Goal: Transaction & Acquisition: Purchase product/service

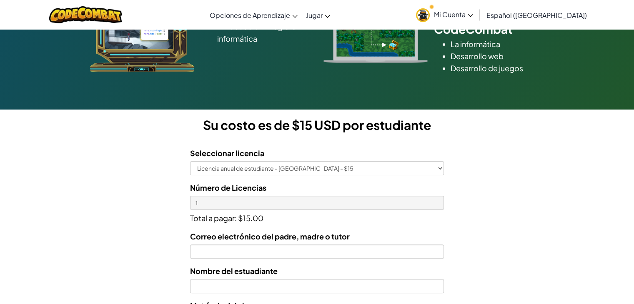
scroll to position [195, 0]
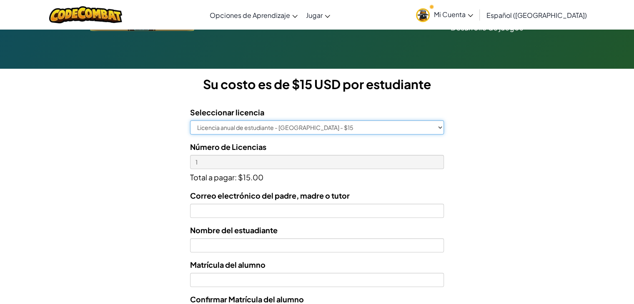
click at [368, 126] on select "Licencia anual de estudiante - [GEOGRAPHIC_DATA] - $15" at bounding box center [316, 127] width 253 height 14
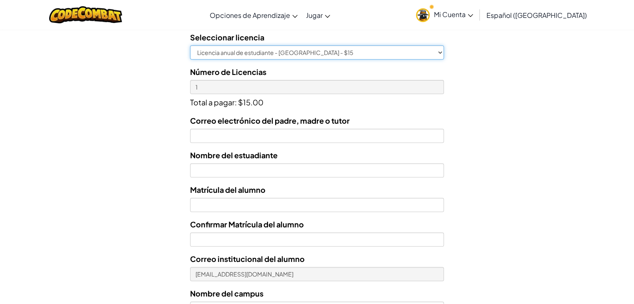
scroll to position [272, 0]
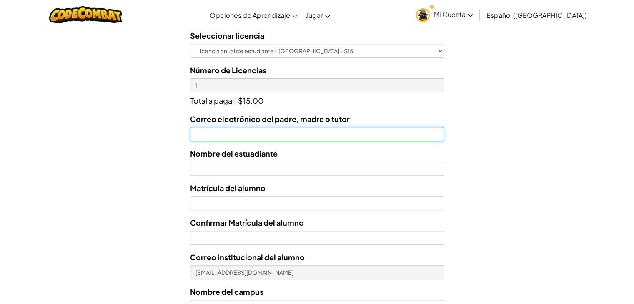
click at [303, 136] on input "Correo electrónico del padre, madre o tutor" at bounding box center [316, 134] width 253 height 14
type input "[EMAIL_ADDRESS][DOMAIN_NAME]"
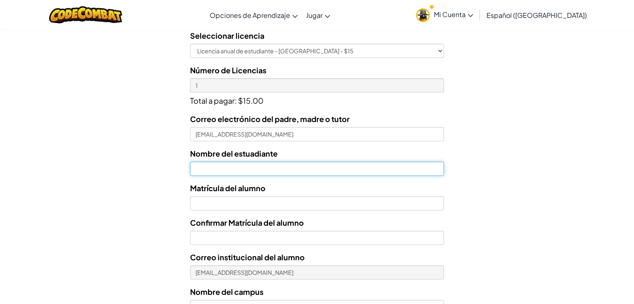
click at [273, 167] on input "text" at bounding box center [316, 169] width 253 height 14
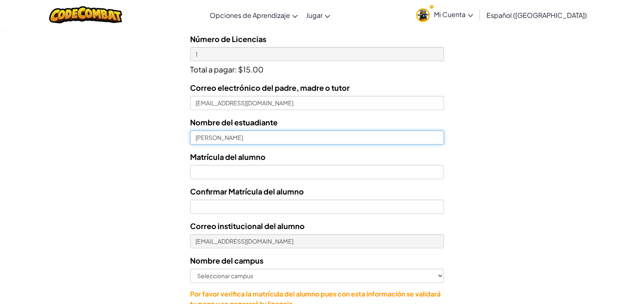
type input "[PERSON_NAME]"
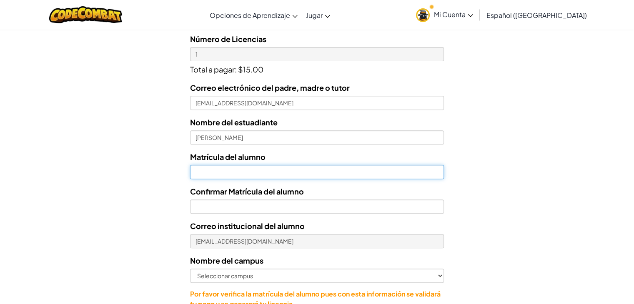
click at [257, 173] on input "Nombre del estuadiante" at bounding box center [316, 172] width 253 height 14
type input "al07168600"
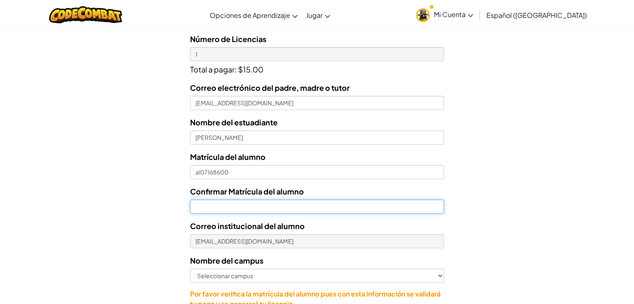
click at [247, 205] on input "Confirmar Matrícula del alumno" at bounding box center [316, 207] width 253 height 14
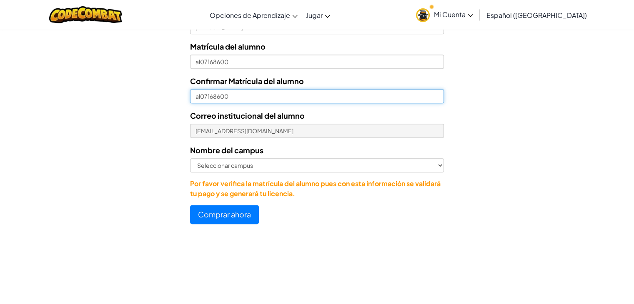
scroll to position [416, 0]
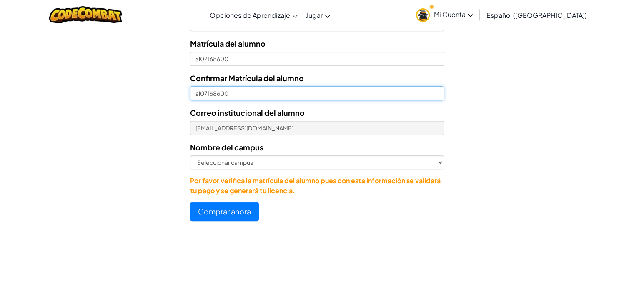
type input "al07168600"
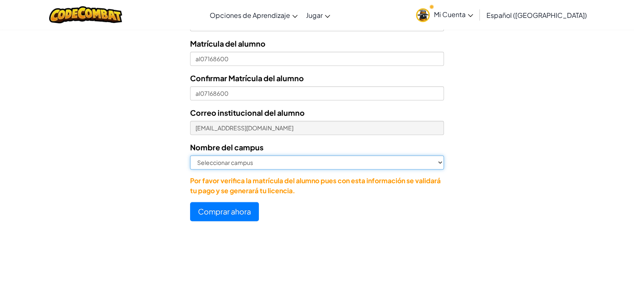
click at [267, 163] on select "Seleccionar campus [GEOGRAPHIC_DATA] Central [GEOGRAPHIC_DATA] [GEOGRAPHIC_DATA…" at bounding box center [316, 162] width 253 height 14
select select "[GEOGRAPHIC_DATA]"
click at [190, 155] on select "Seleccionar campus [GEOGRAPHIC_DATA] Central [GEOGRAPHIC_DATA] [GEOGRAPHIC_DATA…" at bounding box center [316, 162] width 253 height 14
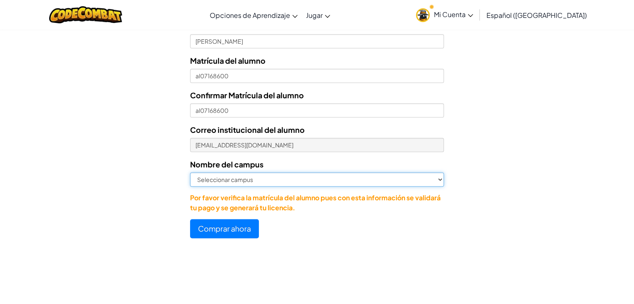
scroll to position [400, 0]
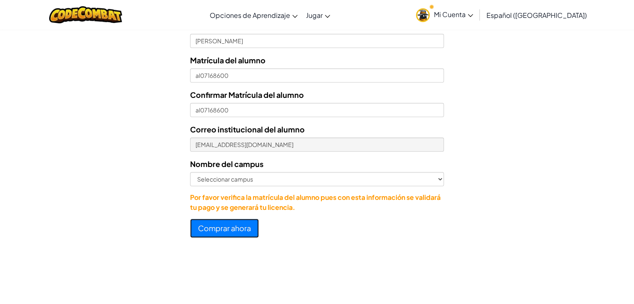
click at [235, 222] on button "Comprar ahora" at bounding box center [224, 228] width 69 height 19
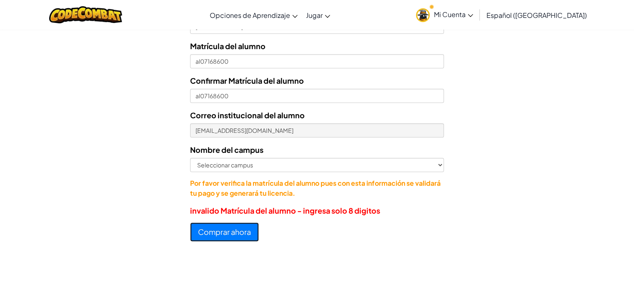
scroll to position [385, 0]
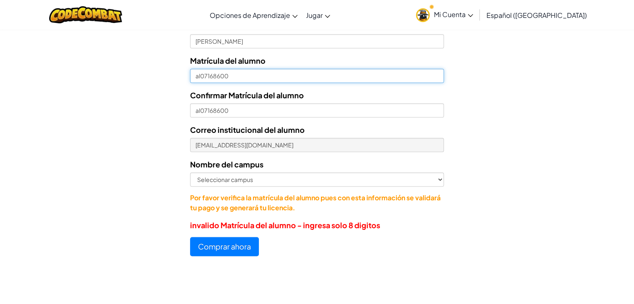
click at [199, 76] on input "al07168600" at bounding box center [316, 76] width 253 height 14
click at [202, 74] on input "al07168600" at bounding box center [316, 76] width 253 height 14
type input "07168600"
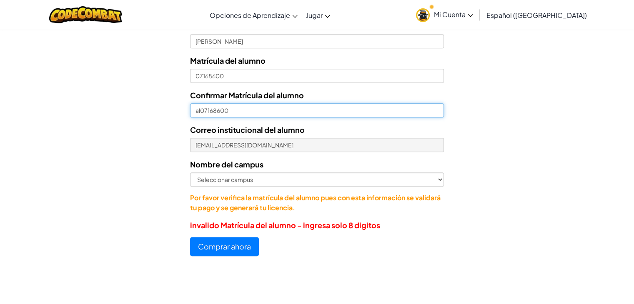
click at [200, 113] on input "al07168600" at bounding box center [316, 110] width 253 height 14
type input "07168600"
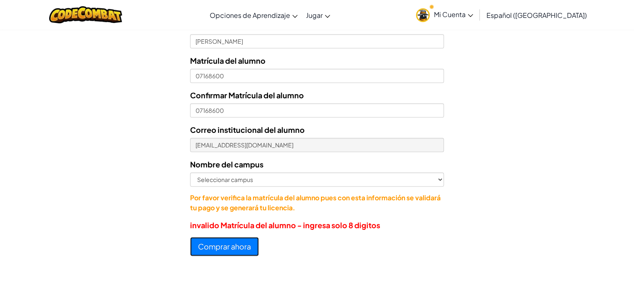
click at [230, 251] on button "Comprar ahora" at bounding box center [224, 246] width 69 height 19
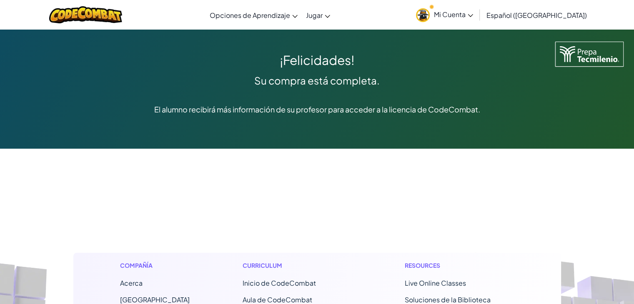
click at [477, 20] on link "Mi Cuenta" at bounding box center [444, 15] width 65 height 26
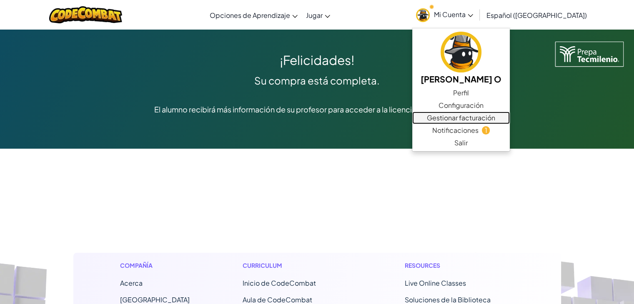
click at [474, 115] on link "Gestionar facturación" at bounding box center [461, 118] width 98 height 13
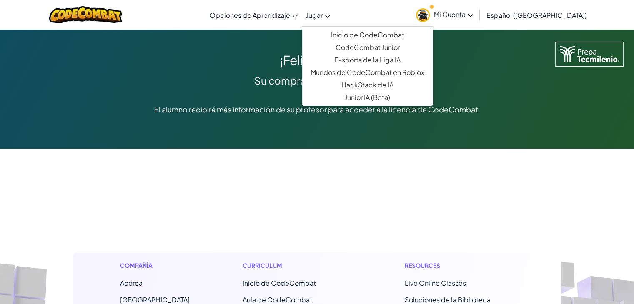
click at [328, 20] on link "Jugar" at bounding box center [318, 15] width 33 height 23
